Goal: Task Accomplishment & Management: Use online tool/utility

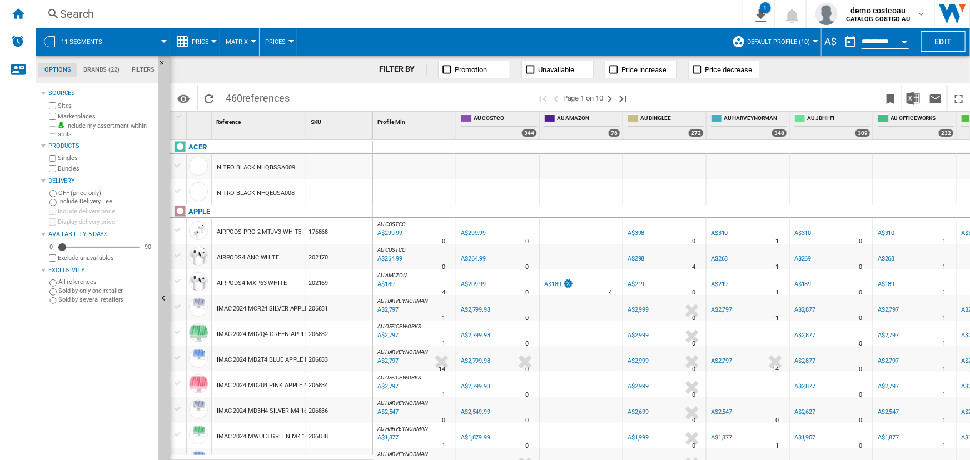
click at [826, 44] on div "A$" at bounding box center [831, 41] width 18 height 14
click at [824, 43] on div "A$" at bounding box center [831, 41] width 18 height 14
drag, startPoint x: 831, startPoint y: 39, endPoint x: 816, endPoint y: 41, distance: 15.7
click at [816, 41] on div "11 segments Price Price Price Matrix Price Ranking Analytics Base 100 Shared re…" at bounding box center [438, 42] width 804 height 28
click at [15, 17] on ng-md-icon "Home" at bounding box center [17, 13] width 13 height 13
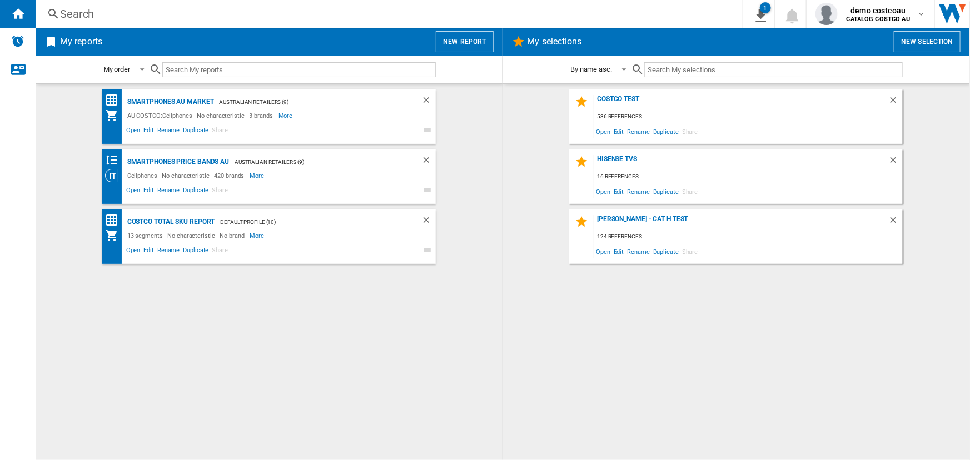
click at [691, 190] on span "Share" at bounding box center [690, 191] width 19 height 15
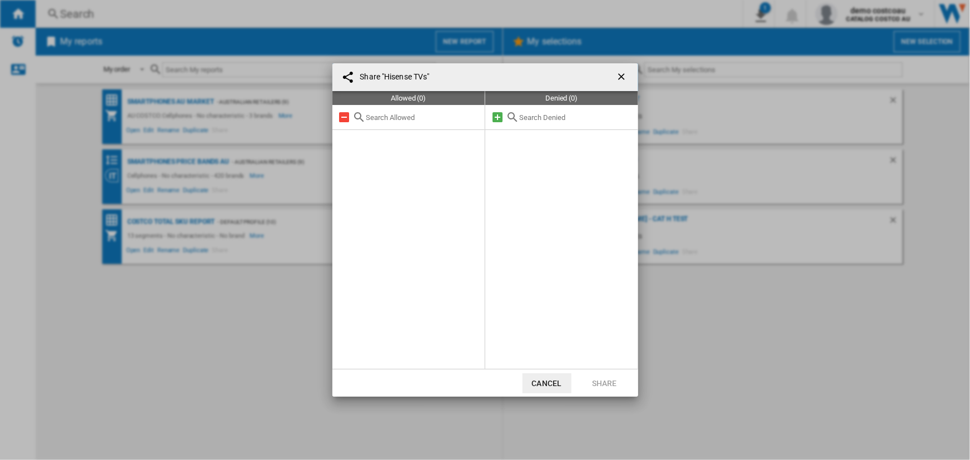
click at [621, 75] on ng-md-icon "getI18NText('BUTTONS.CLOSE_DIALOG')" at bounding box center [622, 77] width 13 height 13
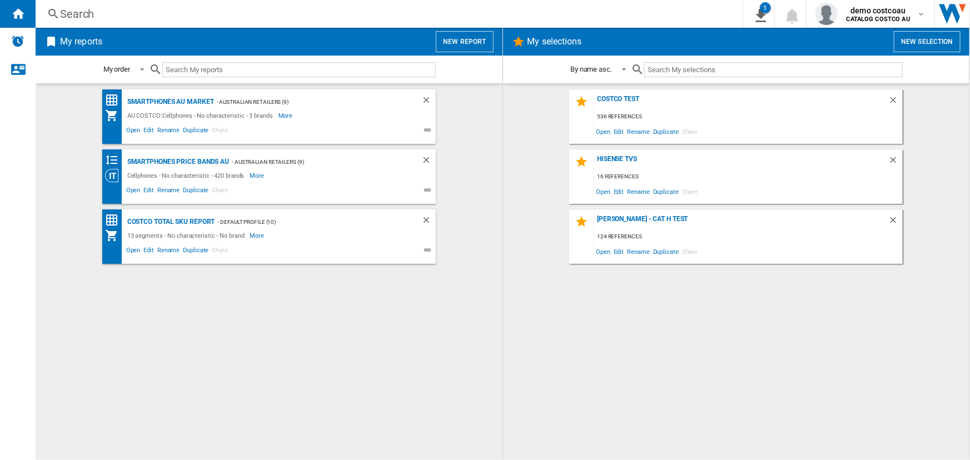
click at [467, 44] on button "New report" at bounding box center [464, 41] width 57 height 21
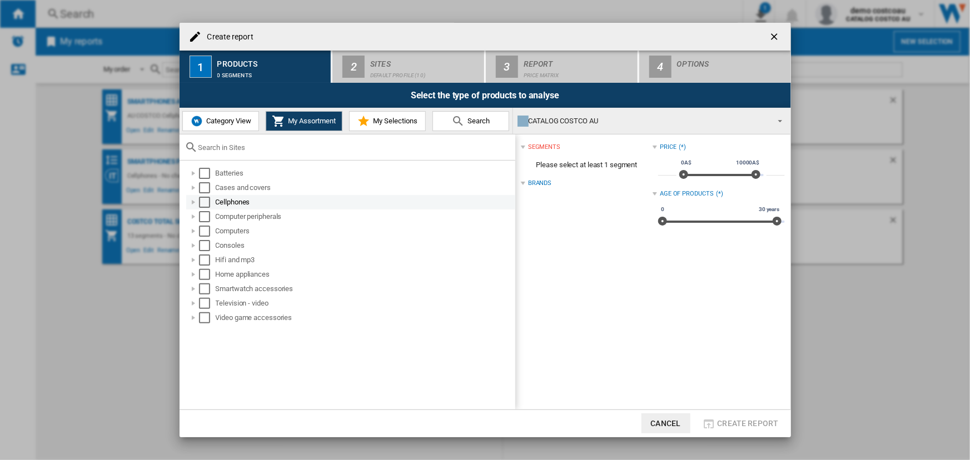
click at [202, 175] on div "Select" at bounding box center [204, 173] width 11 height 11
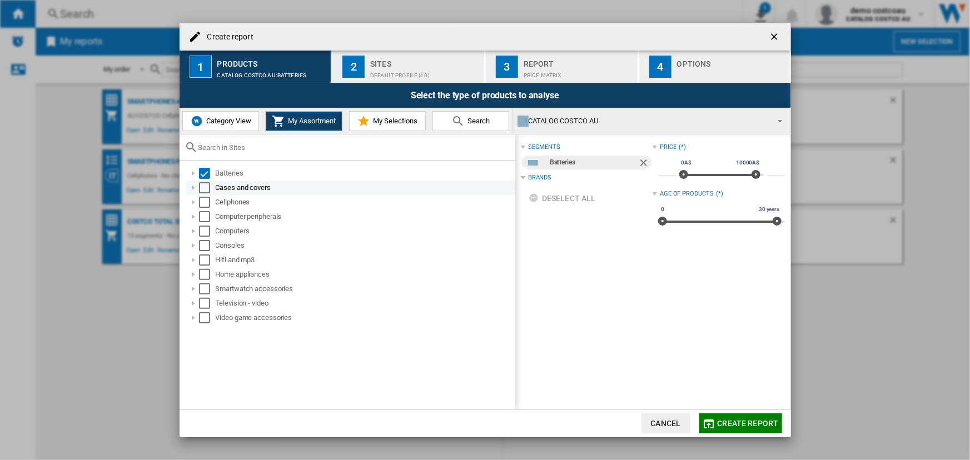
click at [200, 184] on div "Select" at bounding box center [204, 187] width 11 height 11
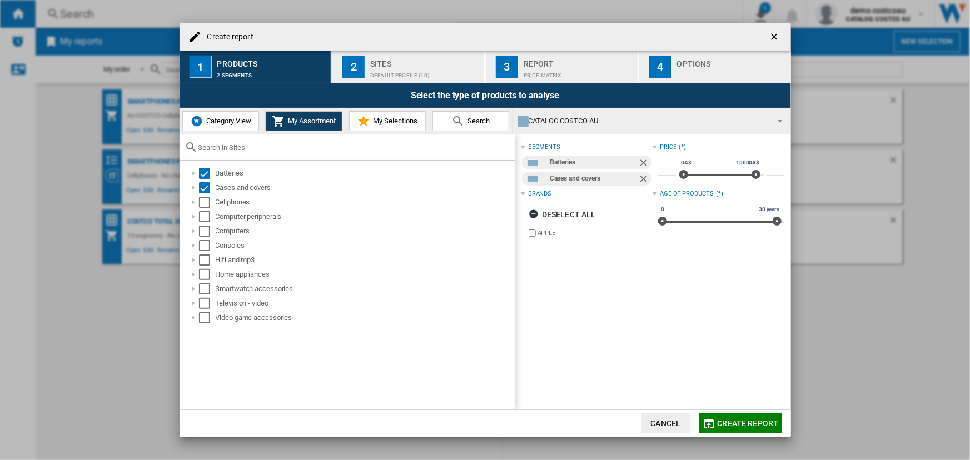
click at [726, 427] on span "Create report" at bounding box center [748, 423] width 61 height 9
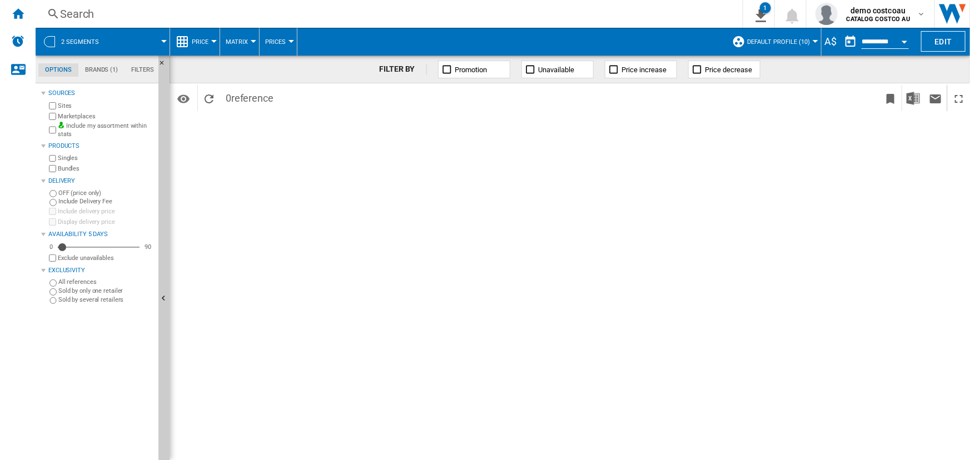
click at [825, 41] on div "A$" at bounding box center [831, 41] width 18 height 14
drag, startPoint x: 830, startPoint y: 39, endPoint x: 818, endPoint y: 41, distance: 13.0
click at [822, 41] on div "A$" at bounding box center [831, 41] width 18 height 14
click at [912, 16] on div "demo costcoau CATALOG COSTCO AU" at bounding box center [880, 14] width 75 height 18
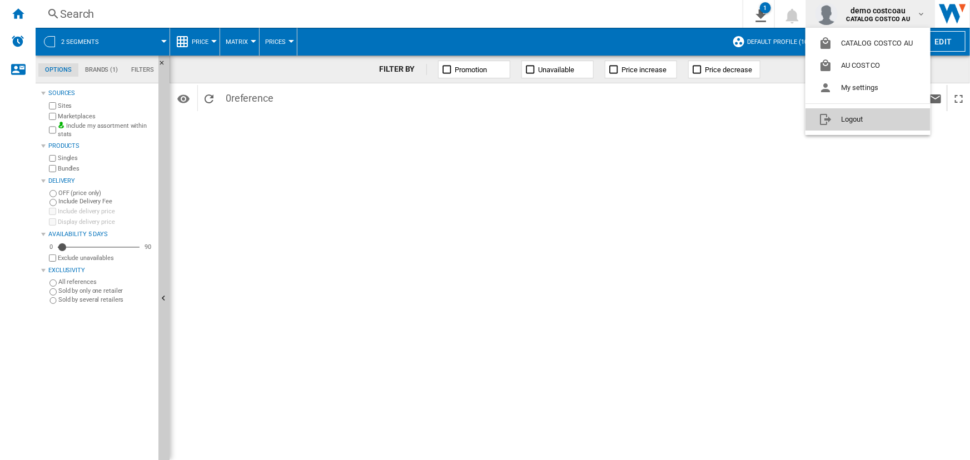
click at [865, 118] on button "Logout" at bounding box center [868, 119] width 125 height 22
